Goal: Information Seeking & Learning: Learn about a topic

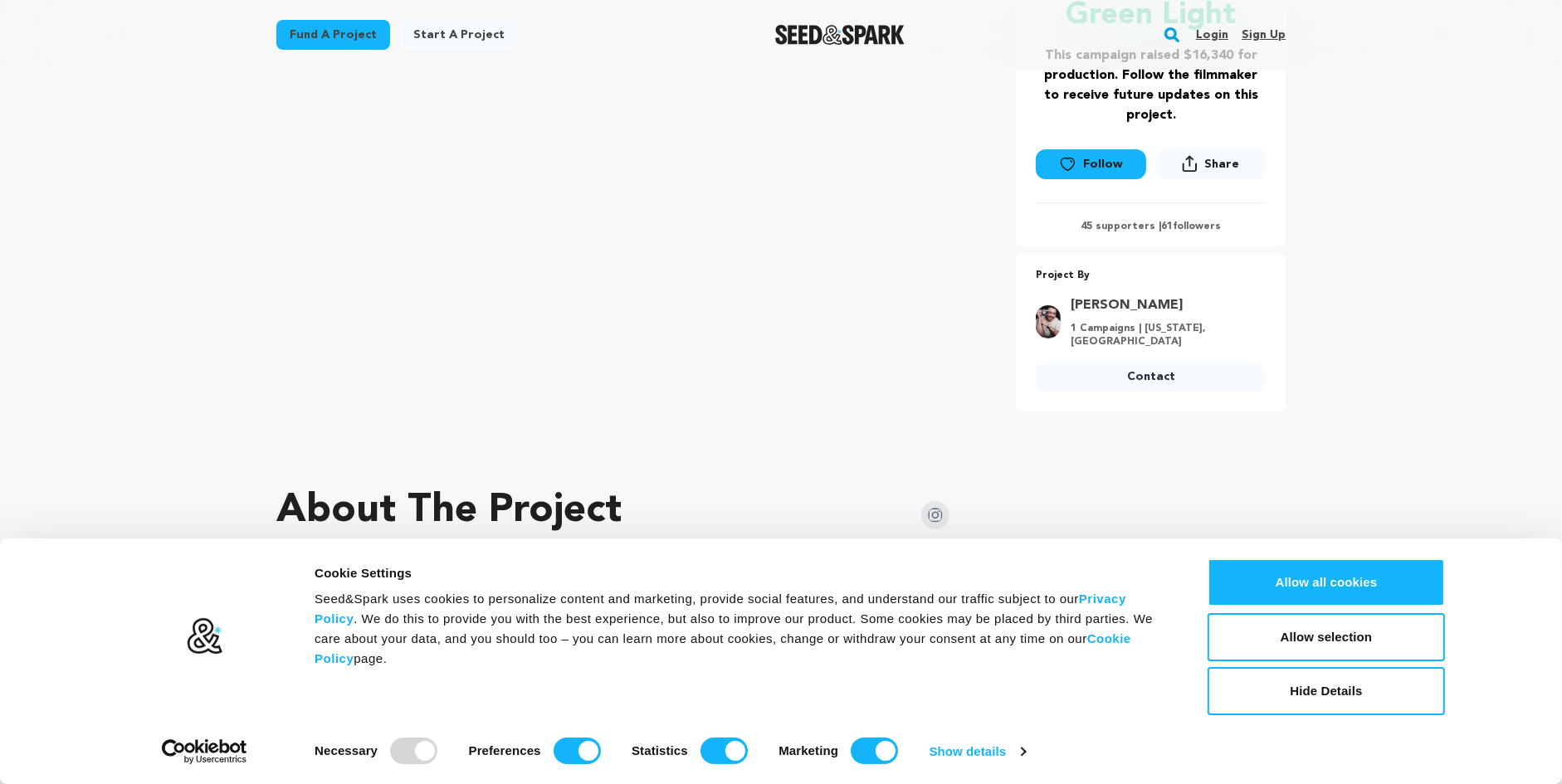
scroll to position [415, 0]
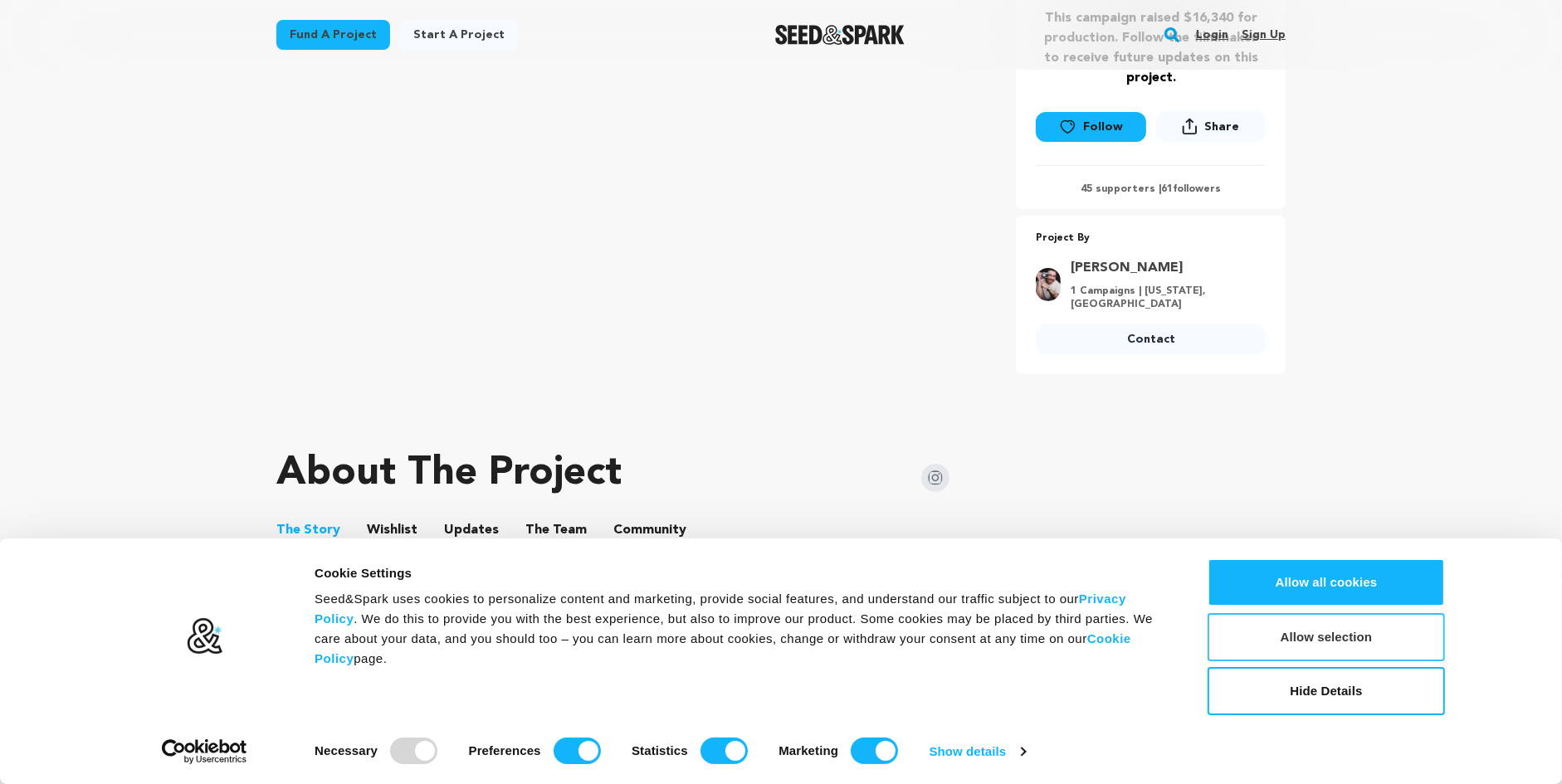
click at [1348, 647] on button "Allow selection" at bounding box center [1326, 637] width 238 height 48
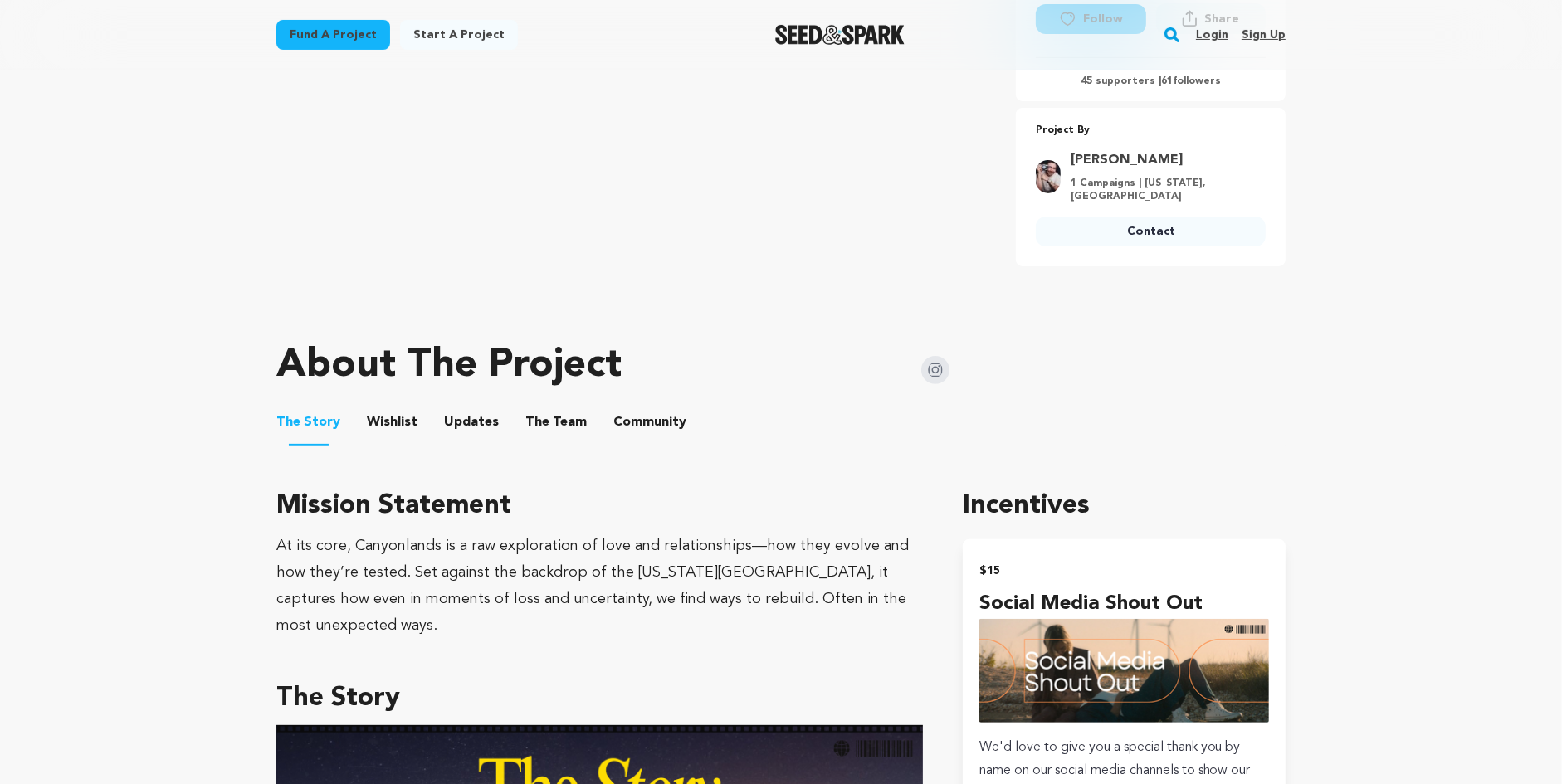
scroll to position [581, 0]
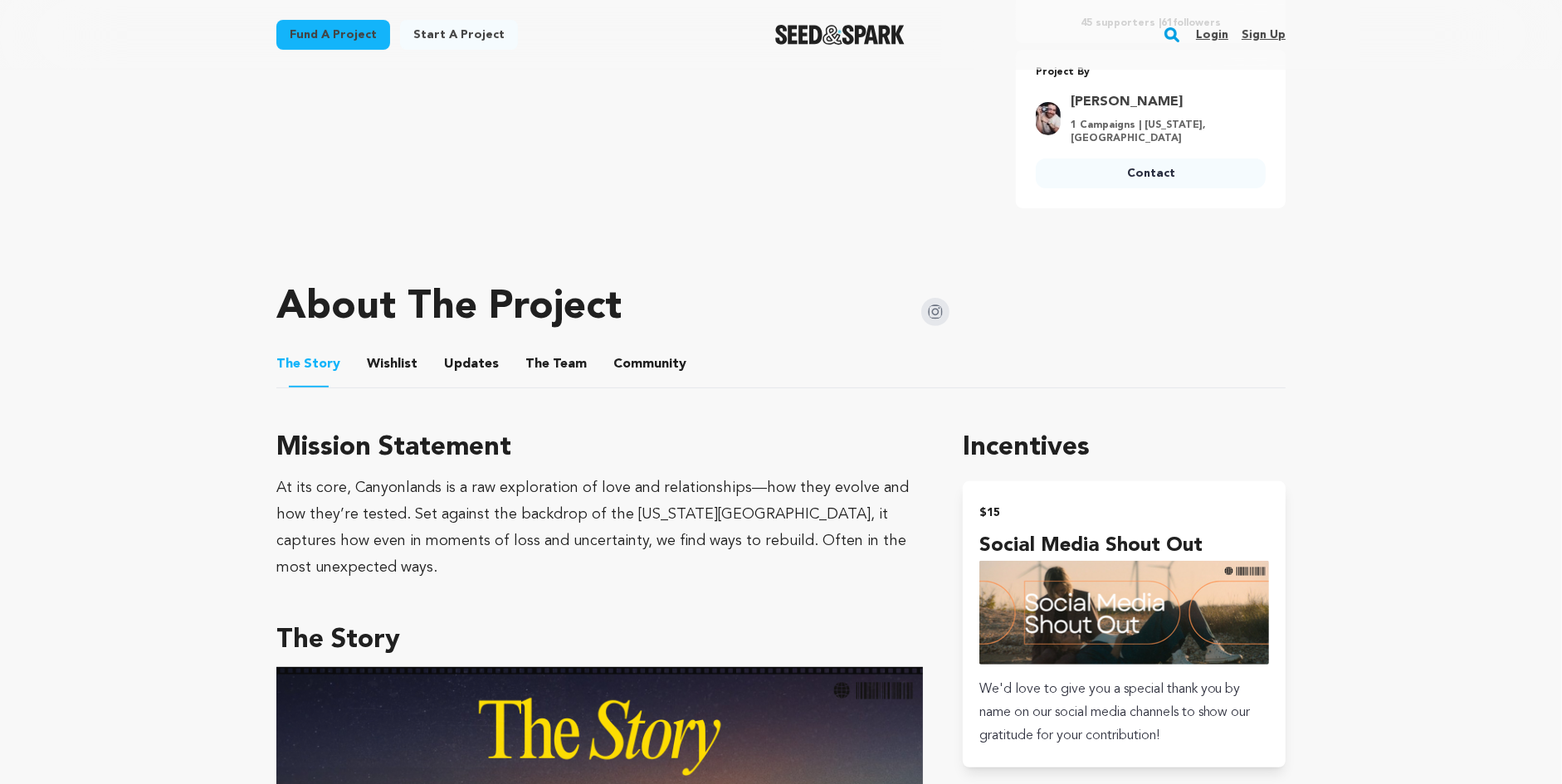
click at [483, 380] on button "Updates" at bounding box center [471, 367] width 40 height 40
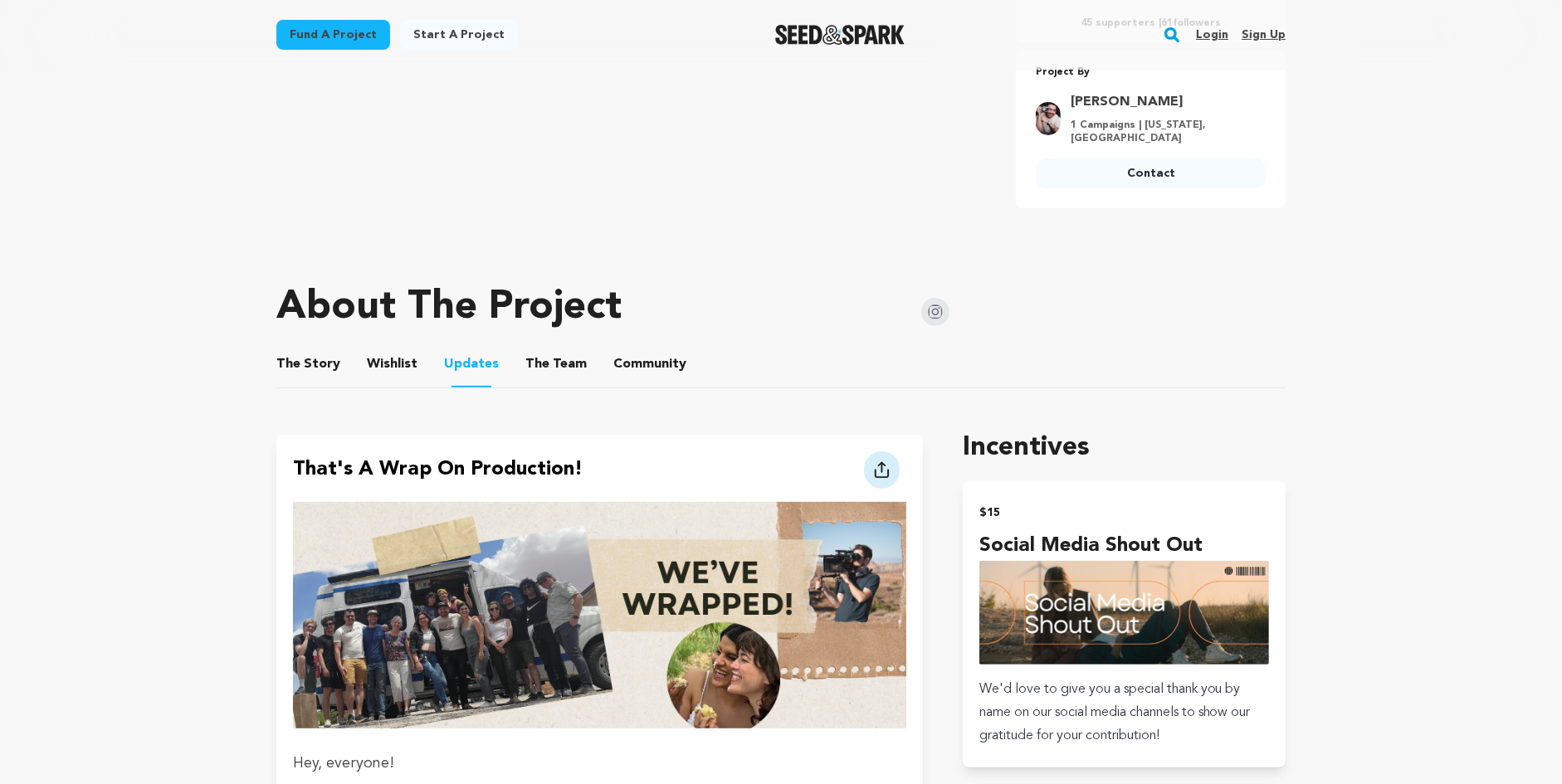
click at [551, 370] on button "The Team" at bounding box center [555, 367] width 40 height 40
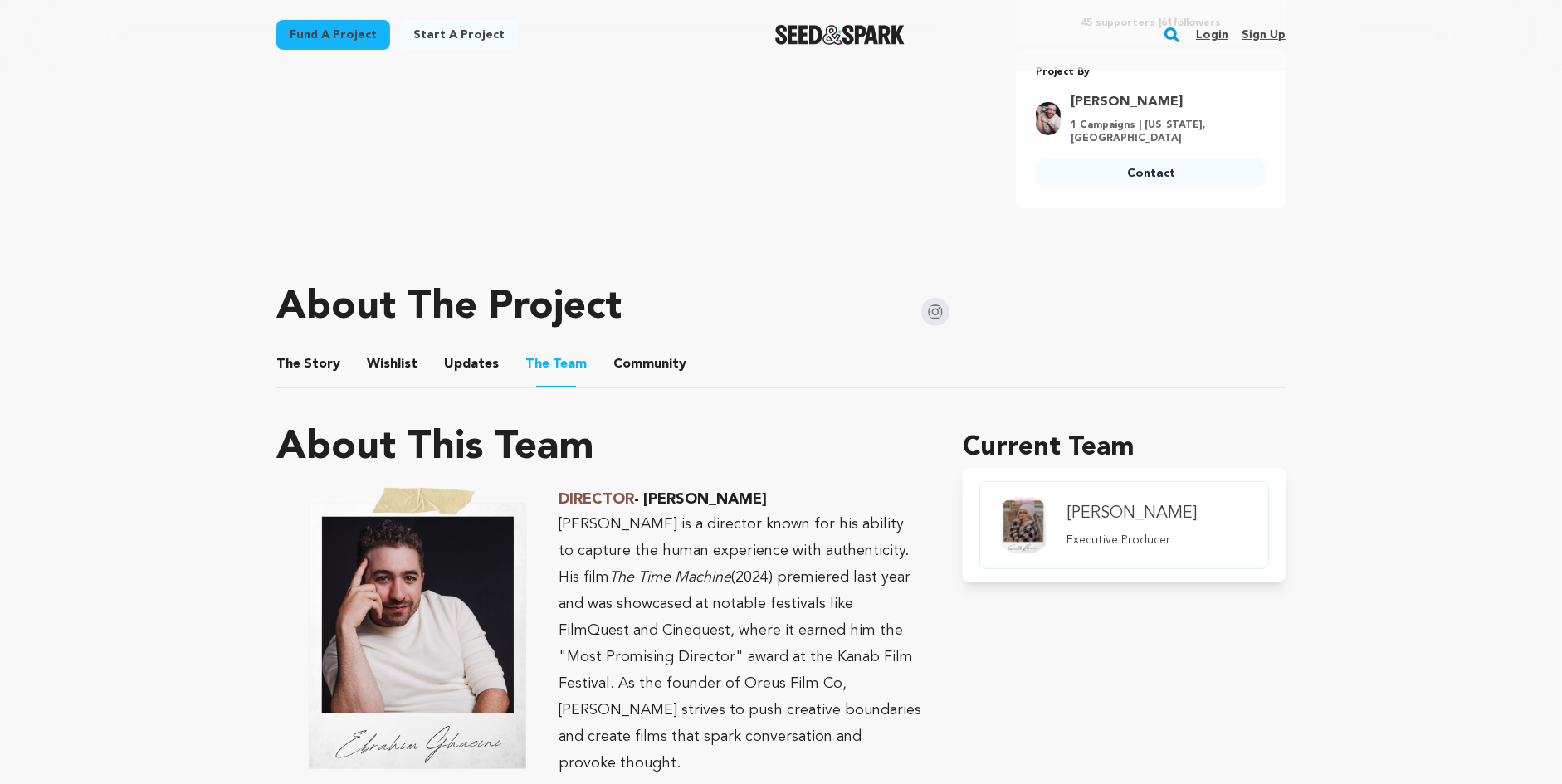
click at [630, 378] on button "Community" at bounding box center [649, 367] width 40 height 40
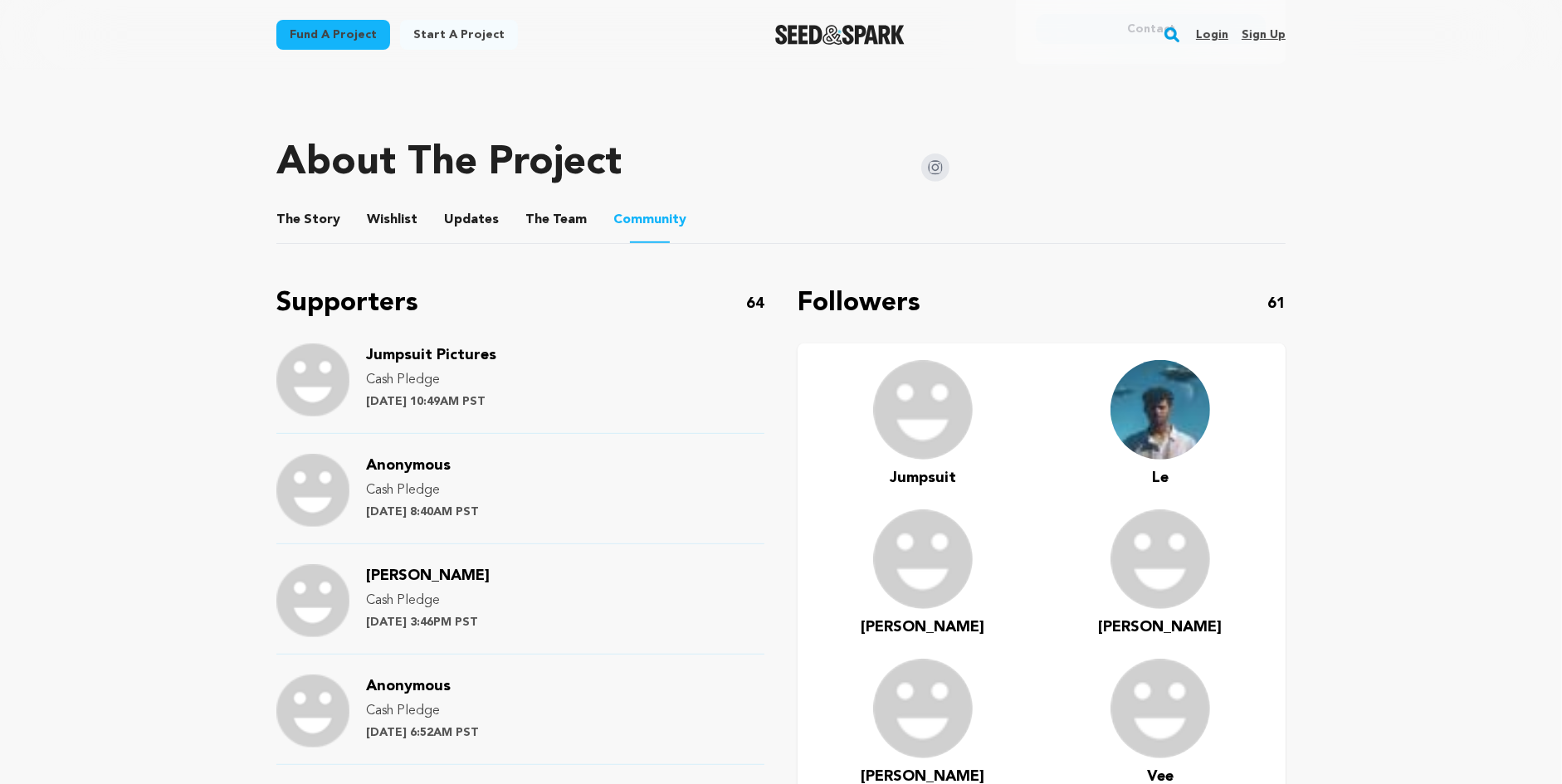
scroll to position [663, 0]
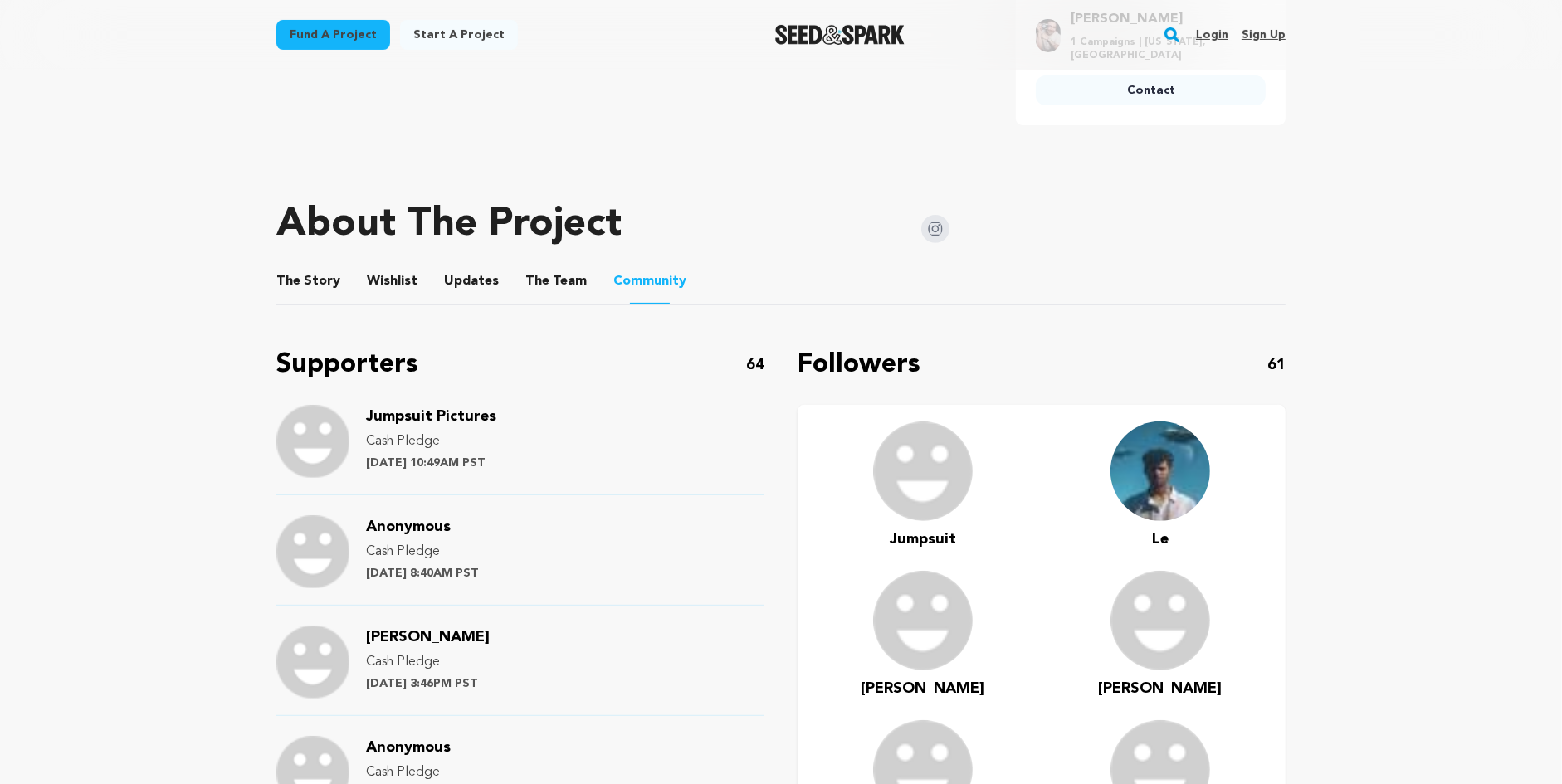
click at [526, 301] on li "The Team The Team" at bounding box center [555, 281] width 61 height 46
click at [489, 291] on span "Updates" at bounding box center [472, 281] width 55 height 20
click at [464, 293] on button "Updates" at bounding box center [471, 284] width 40 height 40
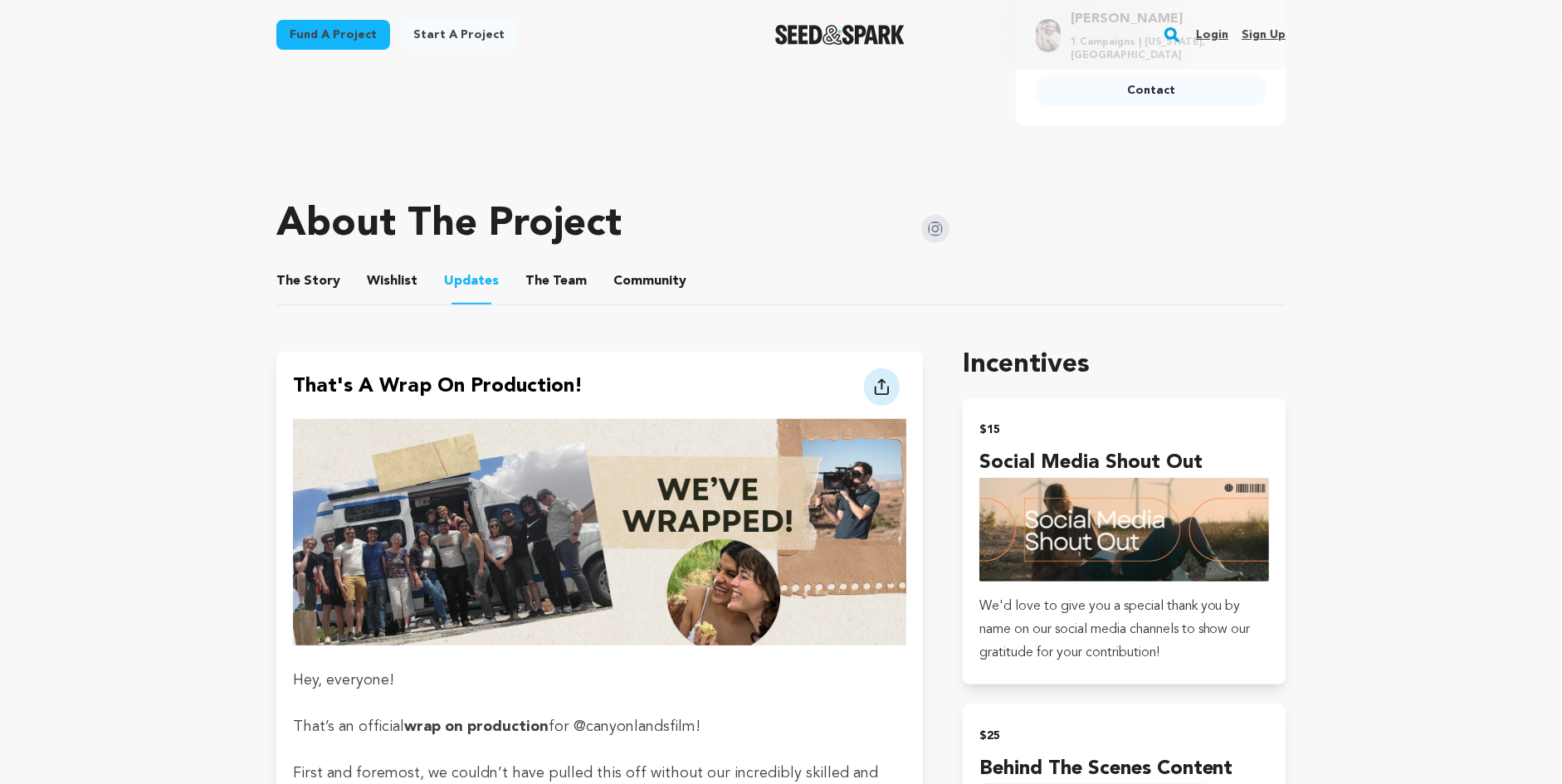
scroll to position [83, 0]
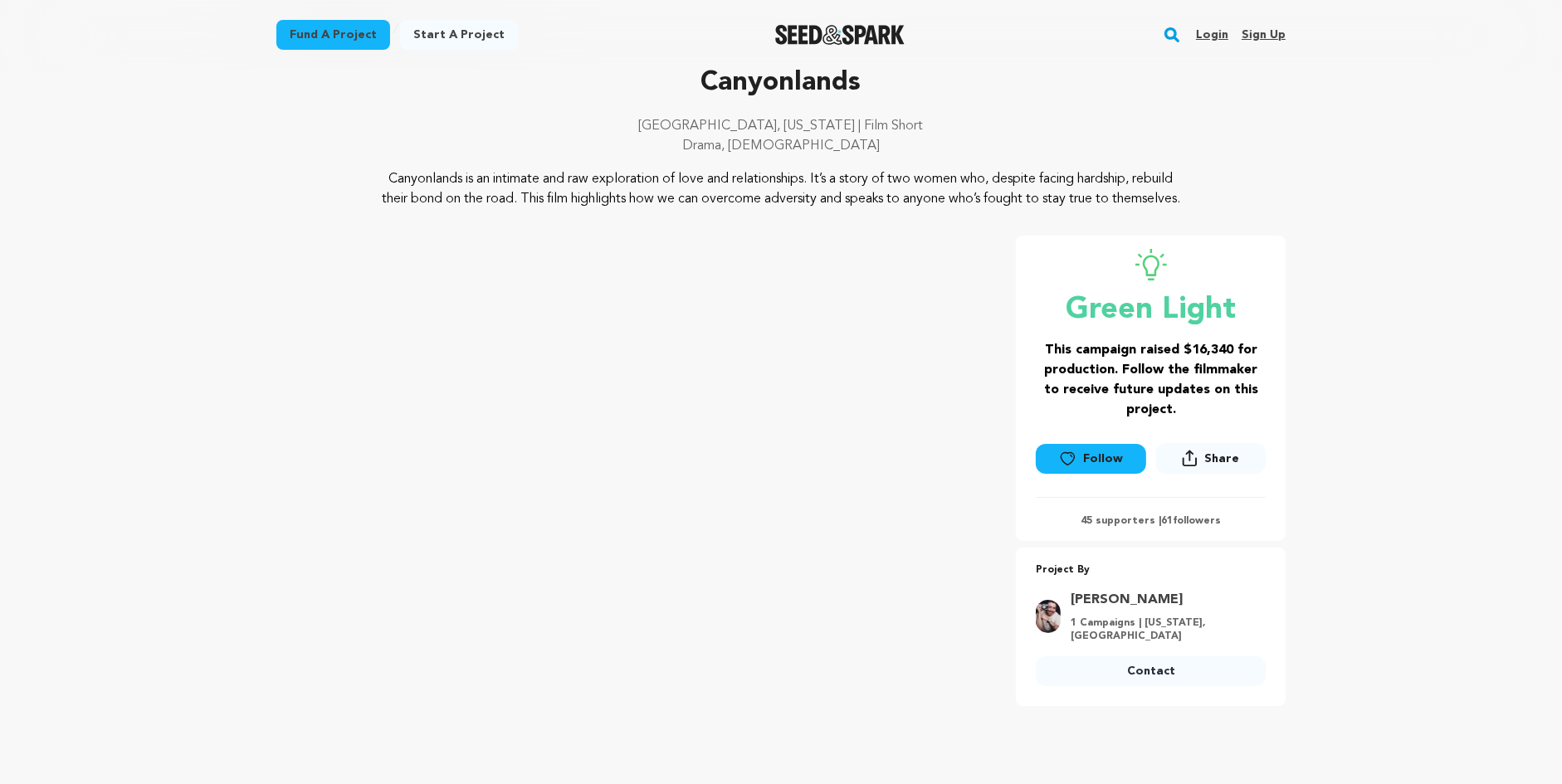
scroll to position [663, 0]
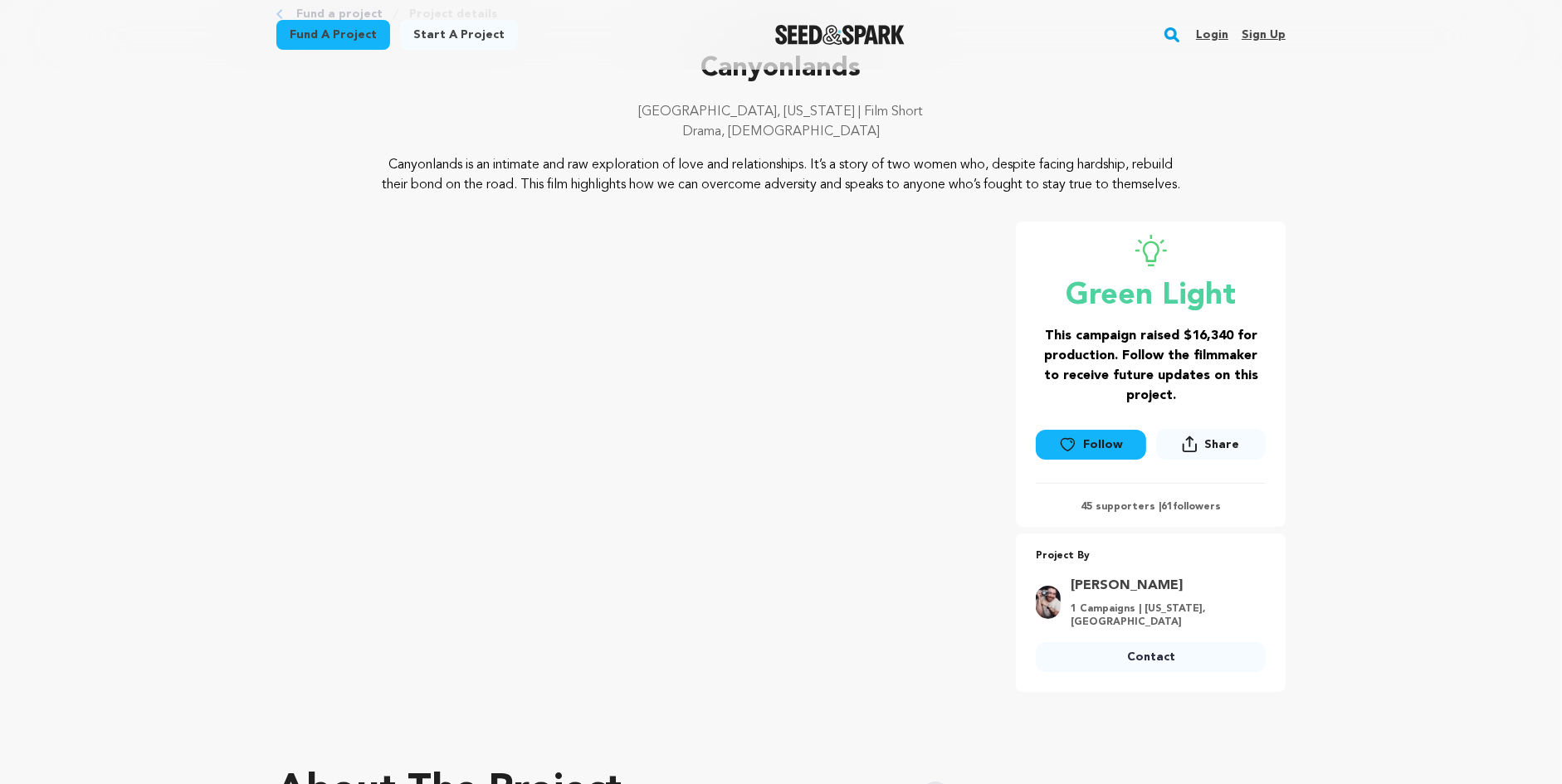
scroll to position [176, 0]
